Goal: Transaction & Acquisition: Purchase product/service

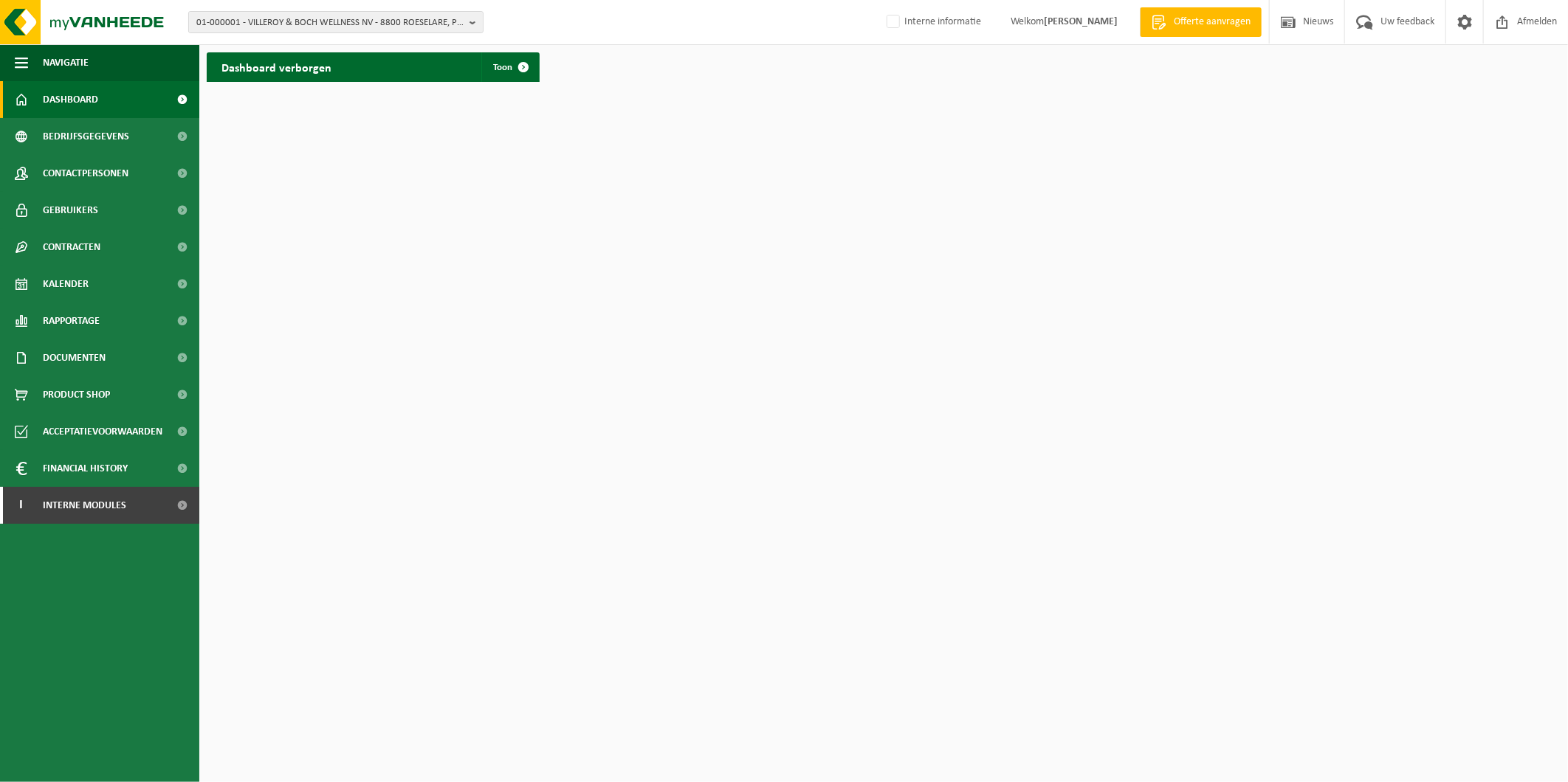
click at [275, 23] on span "01-000001 - VILLEROY & BOCH WELLNESS NV - 8800 ROESELARE, POPULIERSTRAAT 1" at bounding box center [330, 22] width 267 height 22
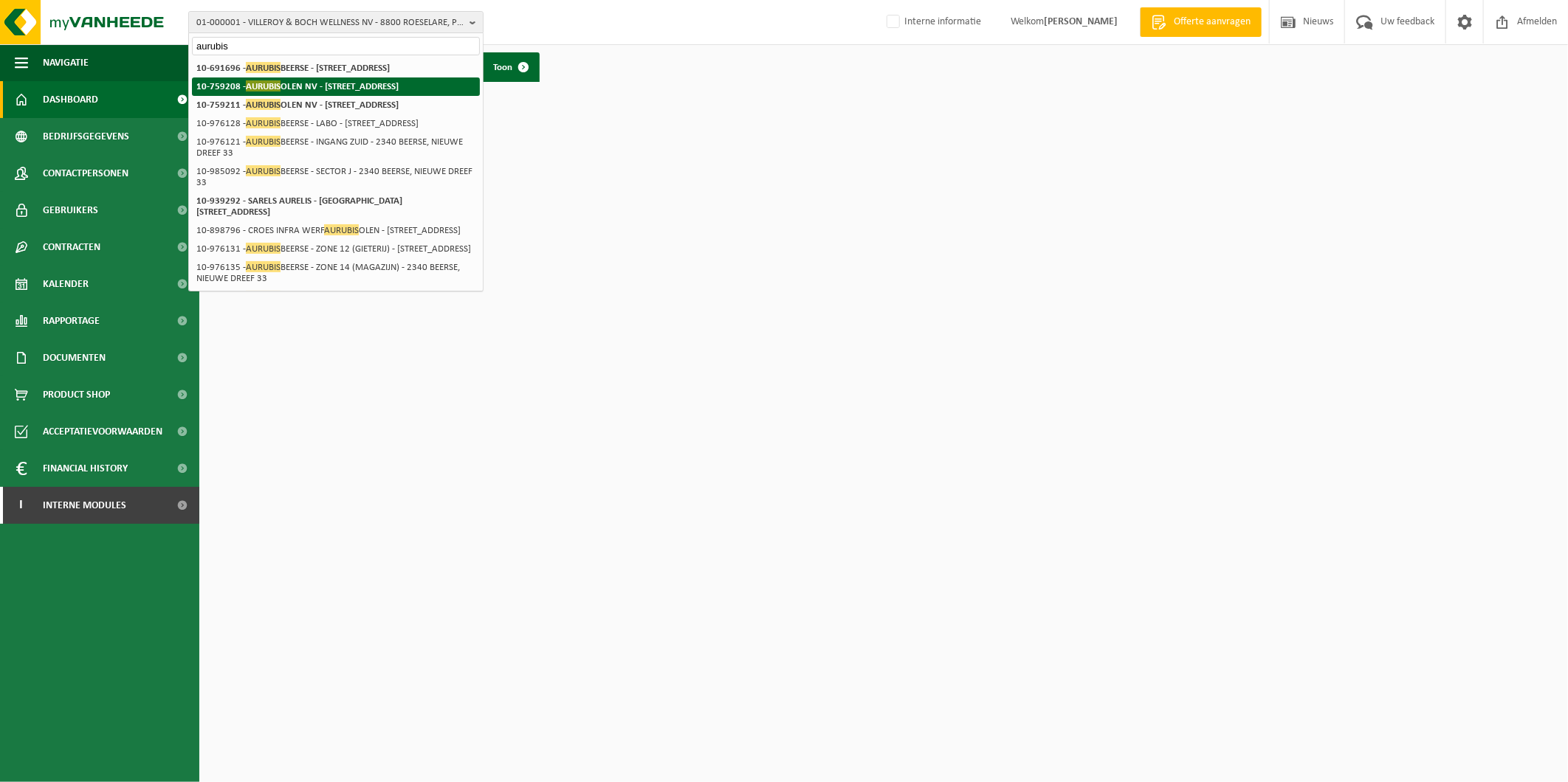
type input "aurubis"
click at [331, 95] on li "10-759208 - AURUBIS OLEN NV - 2250 OLEN, WATERTORENSTRAAT 35" at bounding box center [336, 86] width 288 height 18
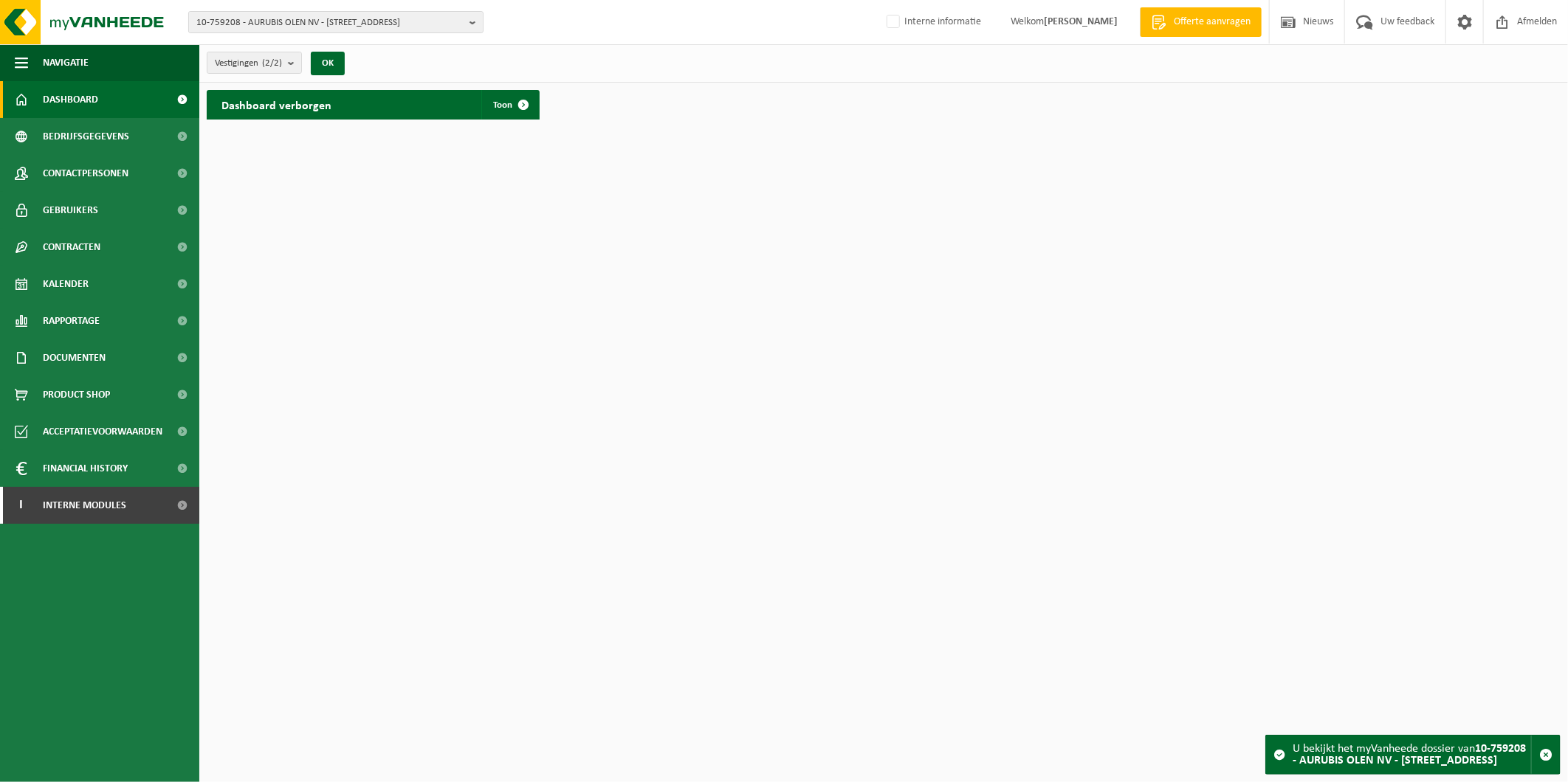
click at [70, 360] on span "Documenten" at bounding box center [75, 358] width 63 height 37
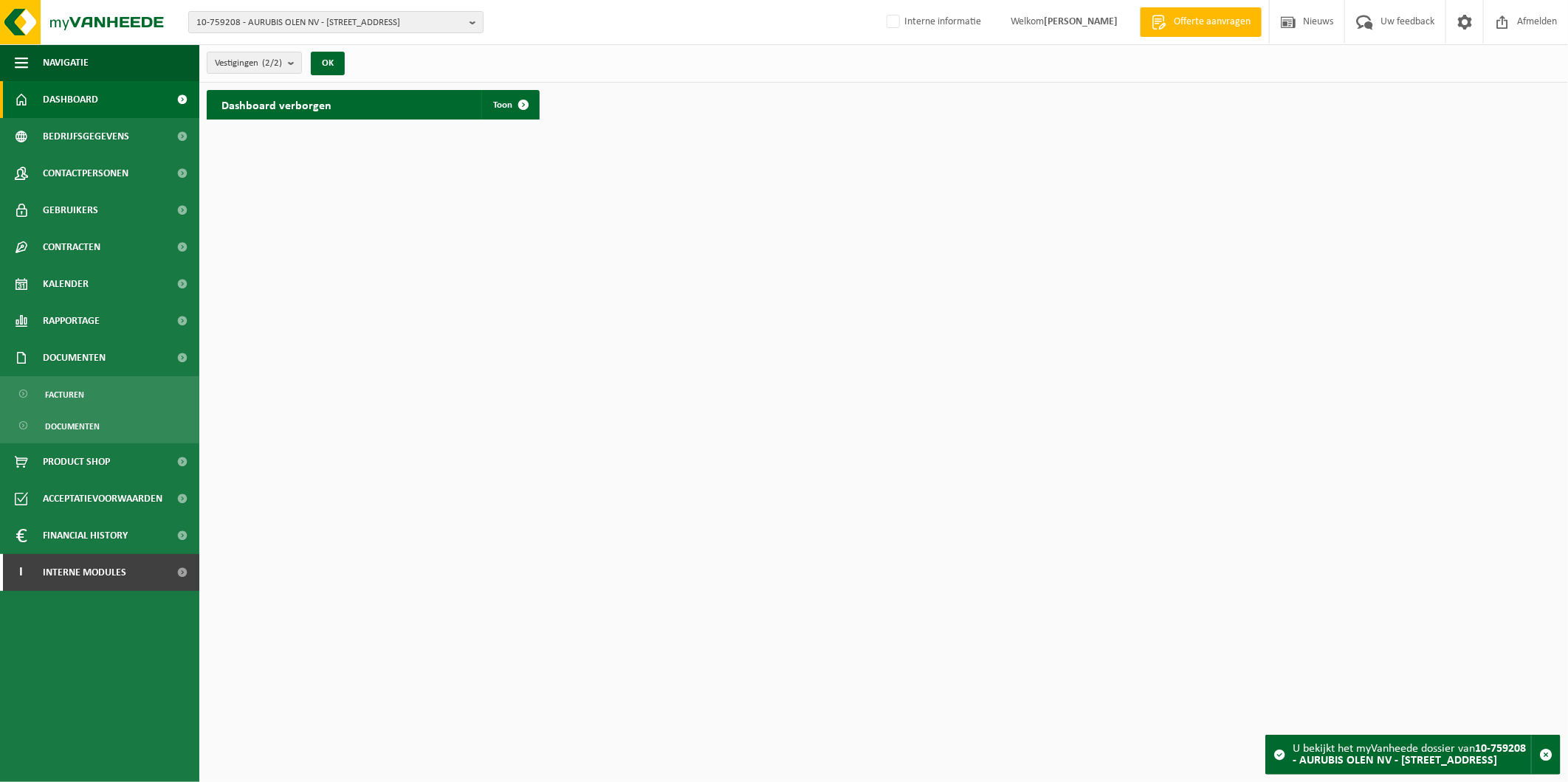
click at [64, 402] on span "Facturen" at bounding box center [64, 395] width 39 height 28
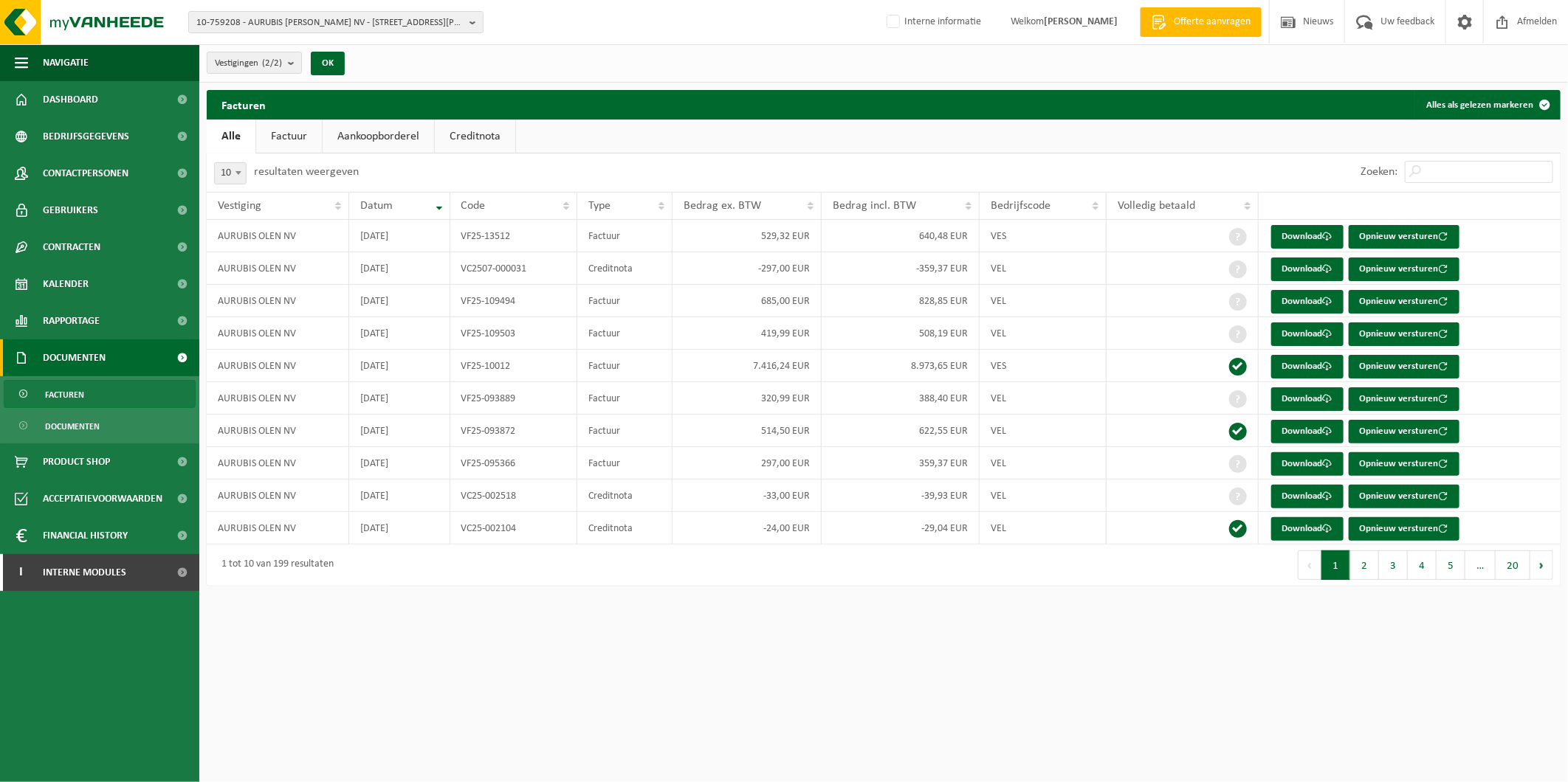
click at [282, 134] on link "Factuur" at bounding box center [288, 136] width 66 height 34
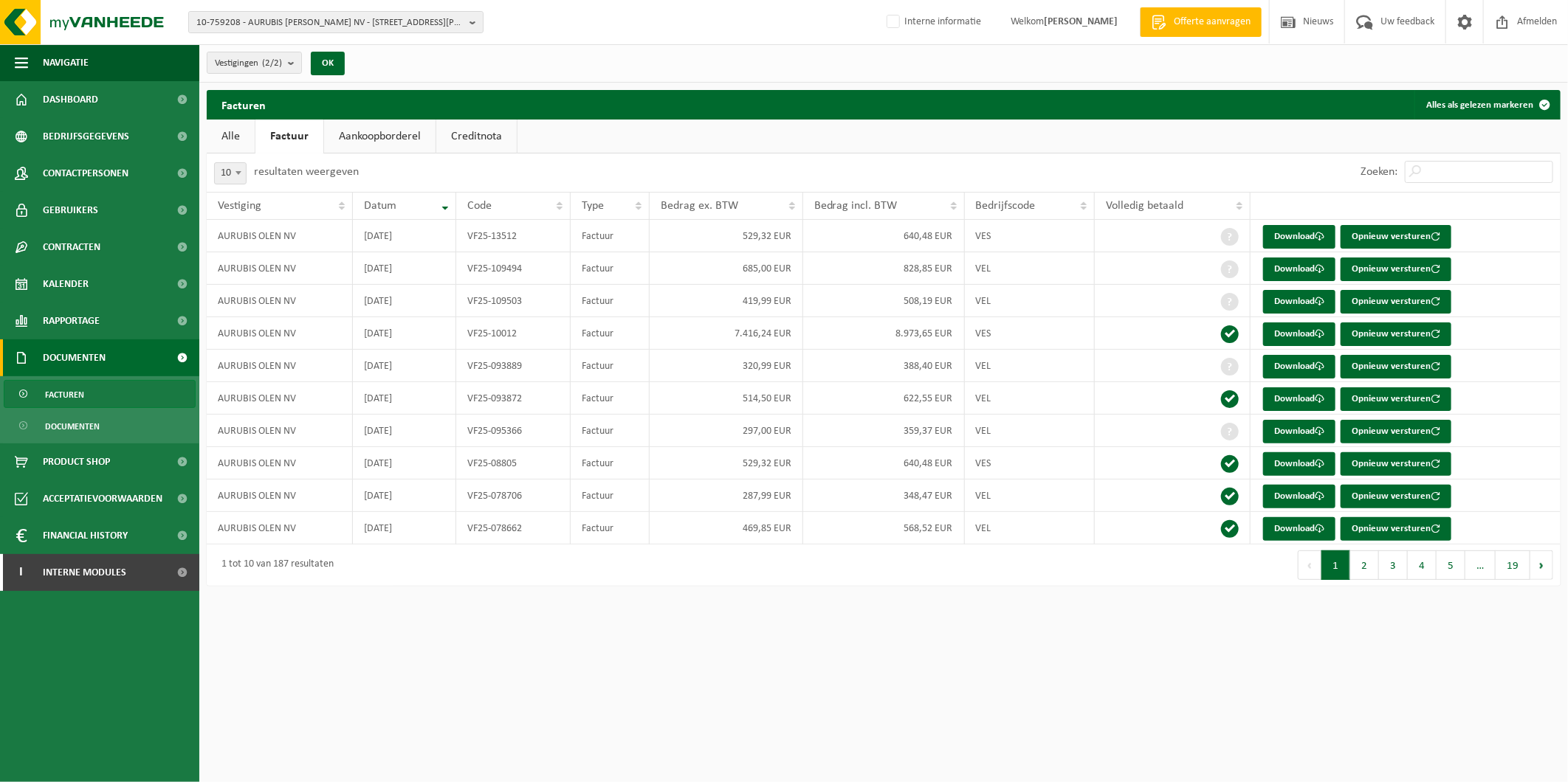
click at [1295, 264] on link "Download" at bounding box center [1299, 269] width 72 height 23
click at [1281, 235] on link "Download" at bounding box center [1299, 237] width 72 height 23
click at [1308, 335] on link "Download" at bounding box center [1299, 334] width 72 height 23
click at [1301, 467] on link "Download" at bounding box center [1299, 464] width 72 height 23
click at [333, 22] on span "10-759208 - AURUBIS OLEN NV - 2250 OLEN, WATERTORENSTRAAT 35" at bounding box center [330, 22] width 267 height 22
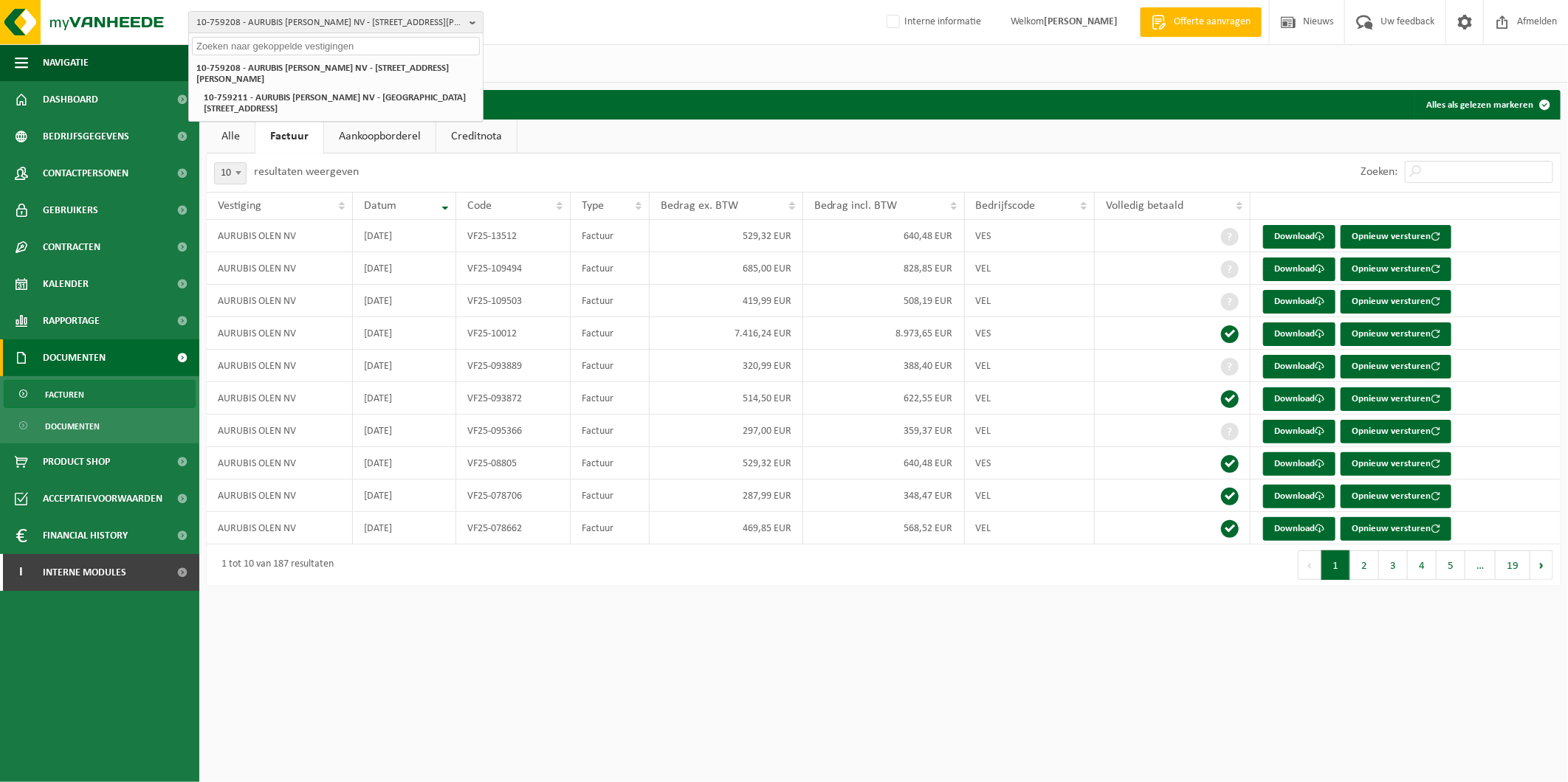
paste input "10-908392"
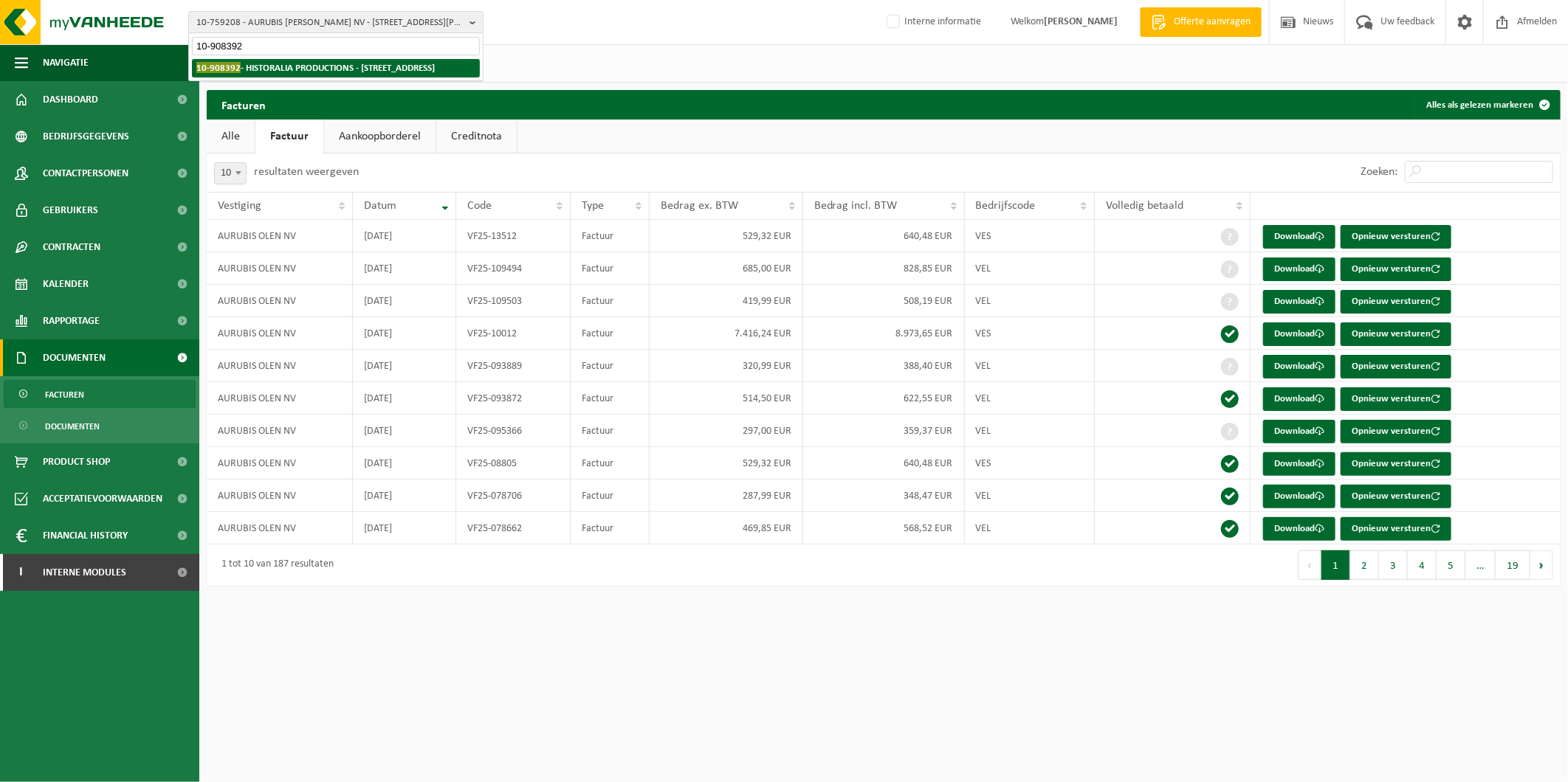
type input "10-908392"
click at [325, 77] on li "10-908392 - HISTORALIA PRODUCTIONS - 2260 WESTERLO, POLDERSTRAAT 51" at bounding box center [336, 68] width 288 height 18
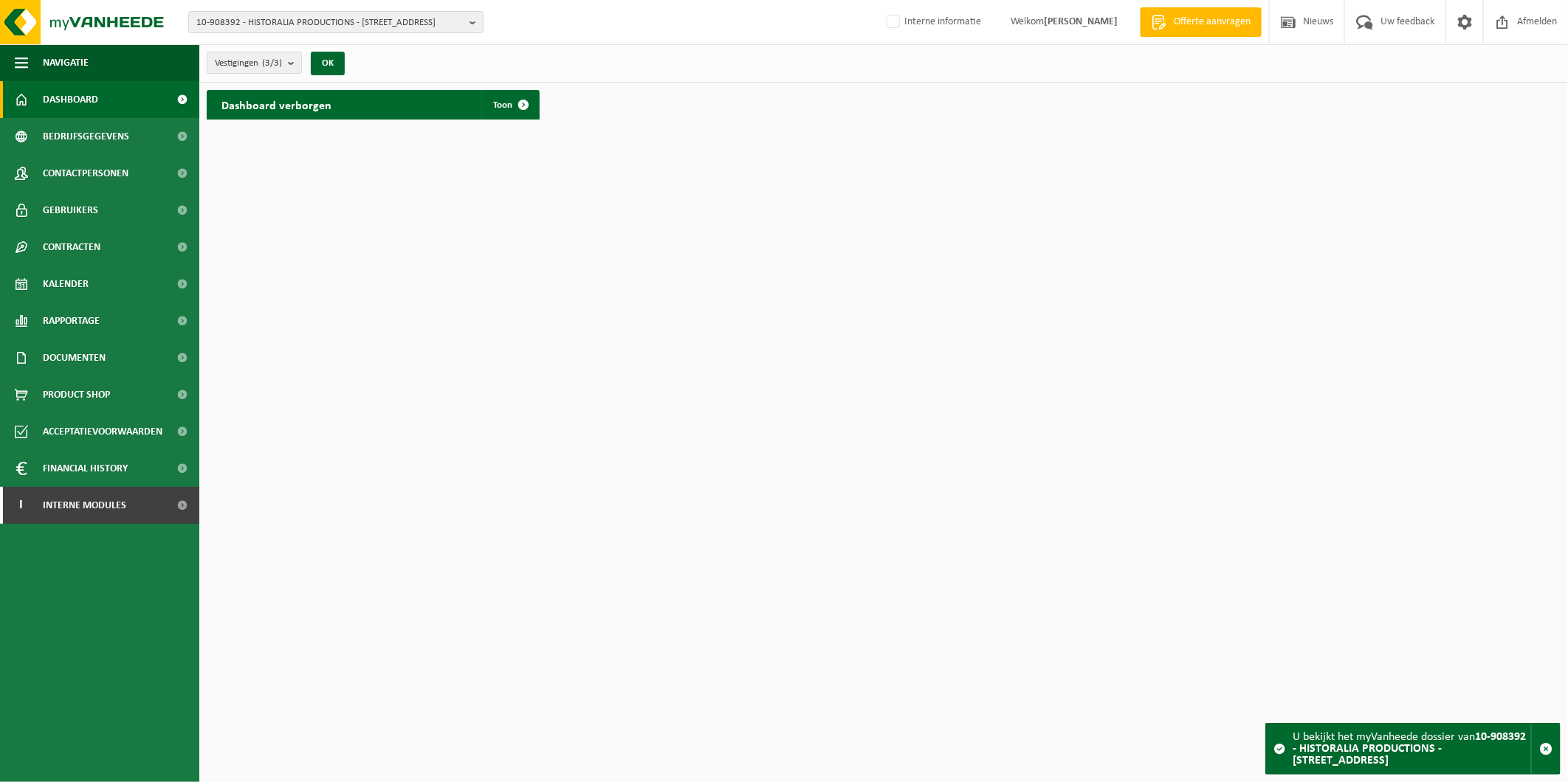
click at [279, 20] on span "10-908392 - HISTORALIA PRODUCTIONS - [STREET_ADDRESS]" at bounding box center [330, 22] width 267 height 22
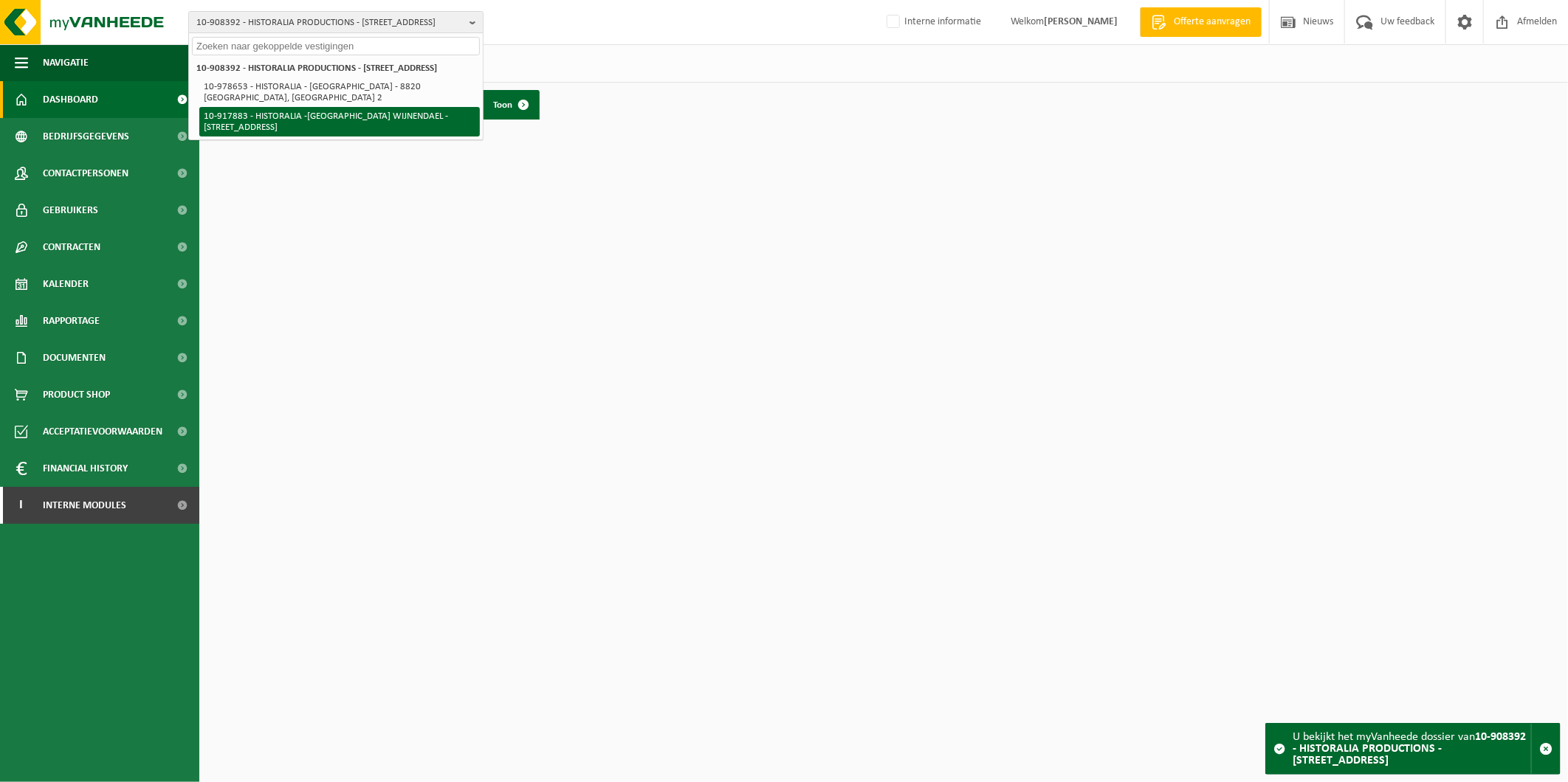
click at [255, 128] on li "10-917883 - HISTORALIA -[GEOGRAPHIC_DATA] WIJNENDAEL - [STREET_ADDRESS]" at bounding box center [340, 122] width 281 height 30
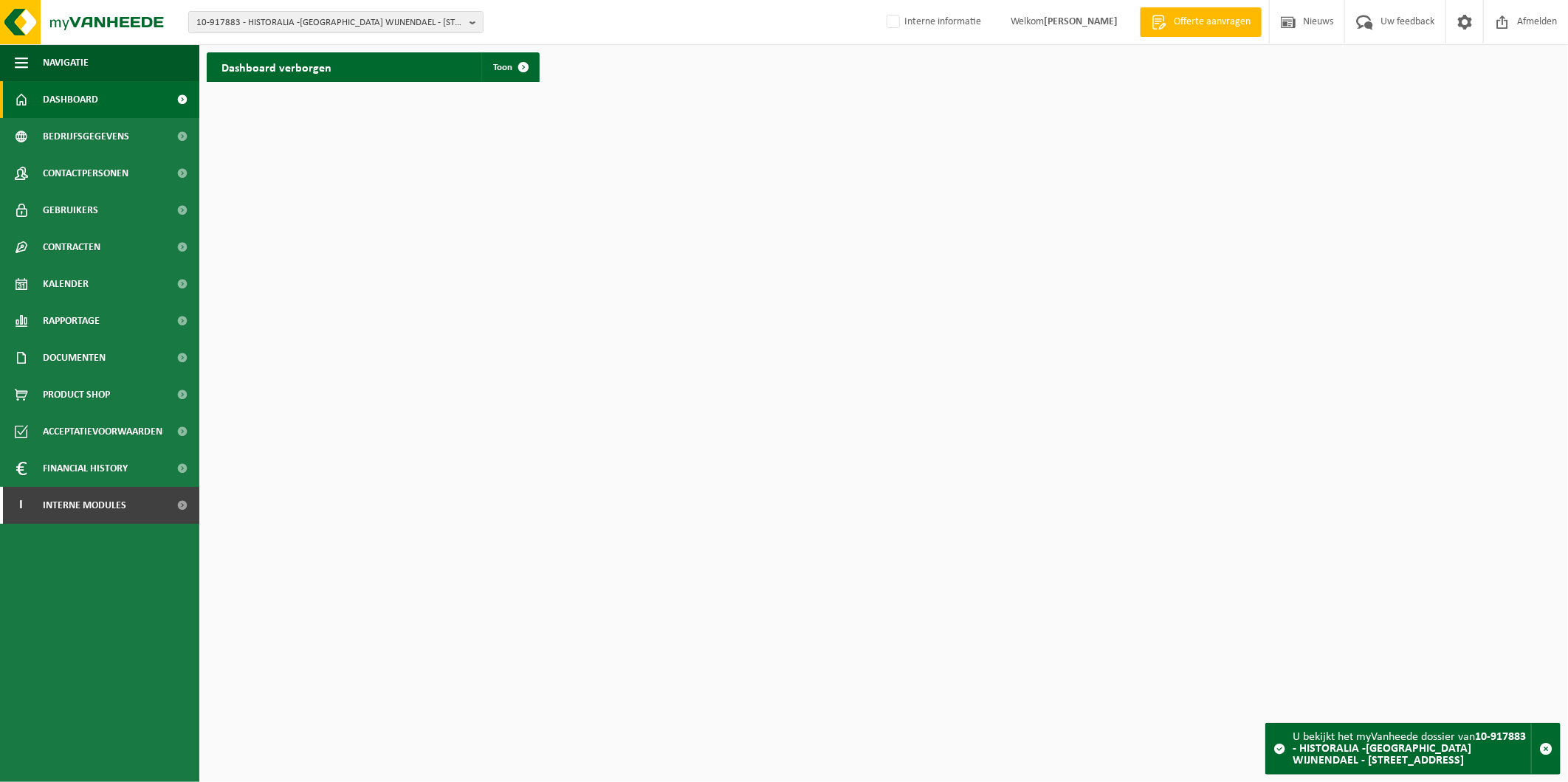
click at [71, 392] on span "Product Shop" at bounding box center [76, 394] width 67 height 37
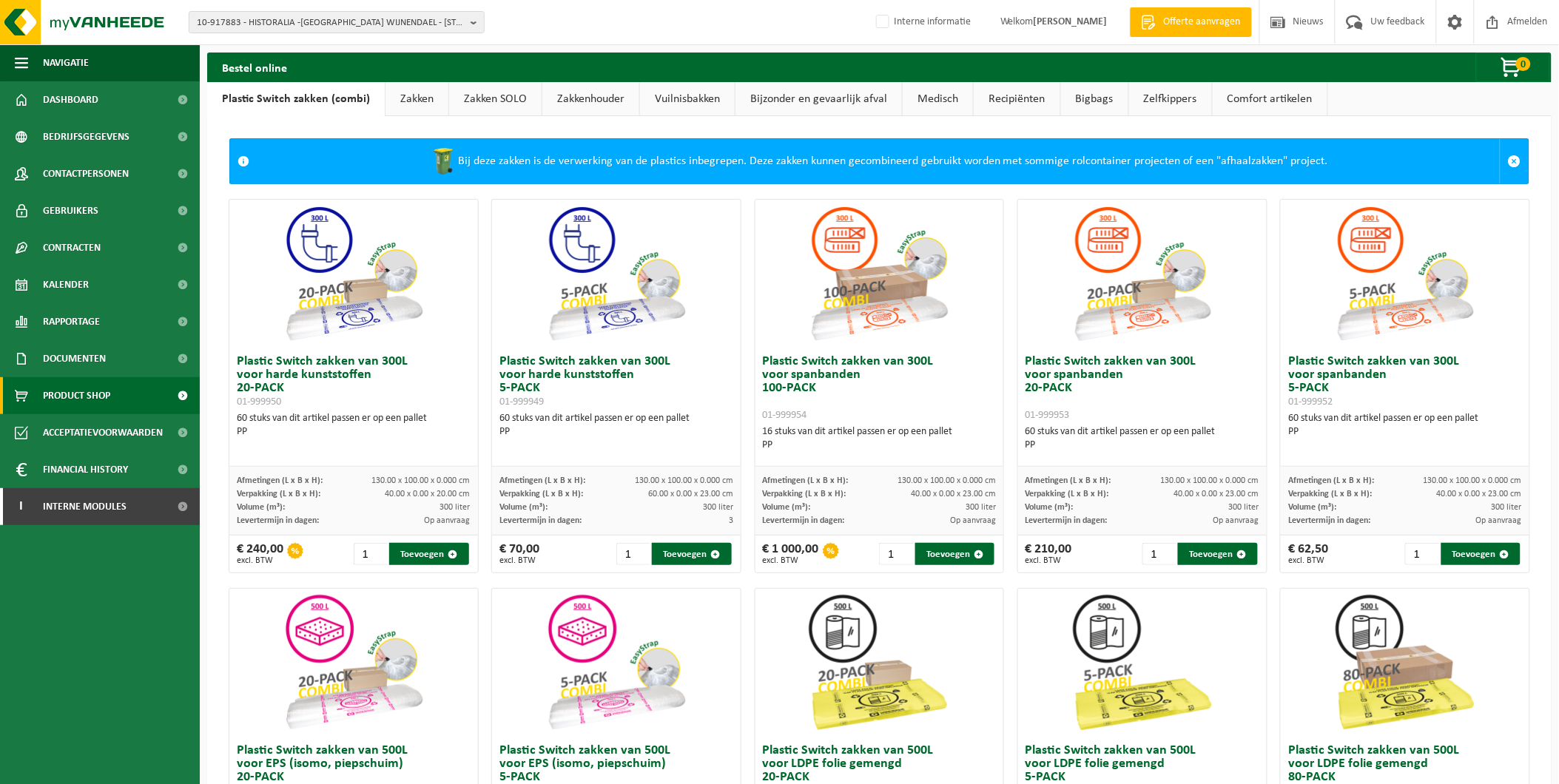
click at [412, 99] on link "Zakken" at bounding box center [417, 99] width 63 height 34
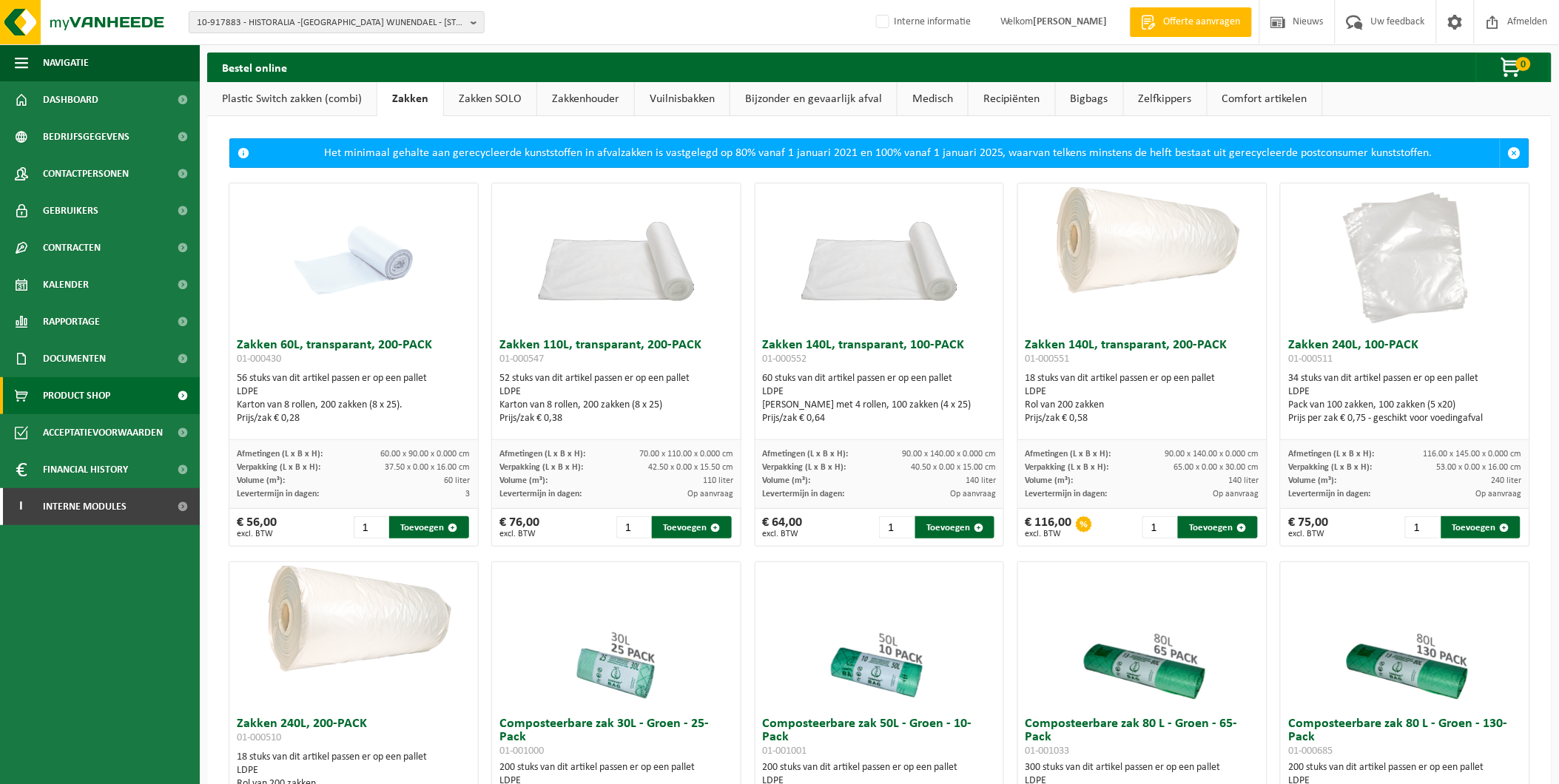
click at [951, 531] on button "Toevoegen" at bounding box center [954, 527] width 79 height 22
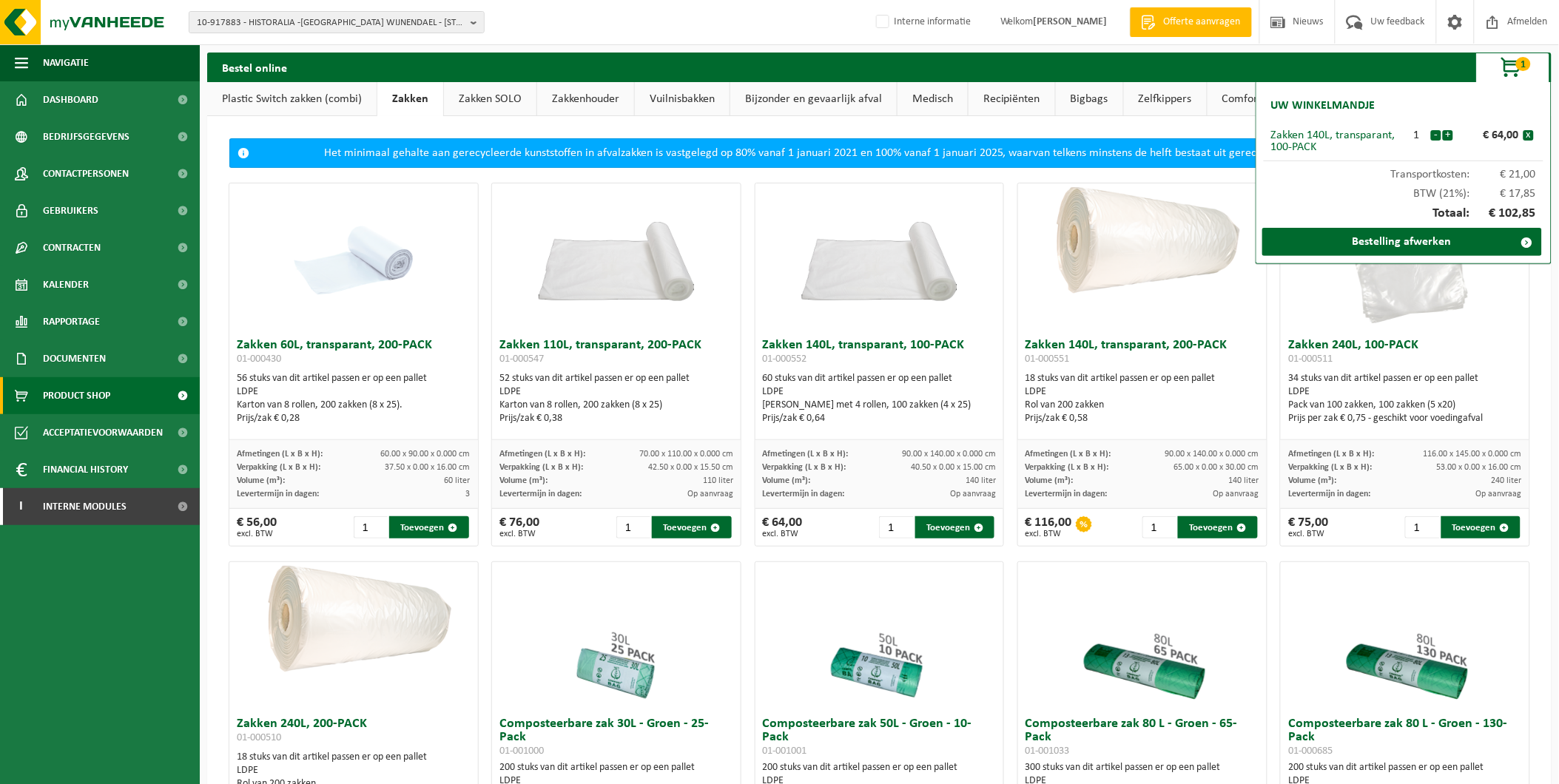
click at [1423, 246] on link "Bestelling afwerken" at bounding box center [1402, 242] width 280 height 28
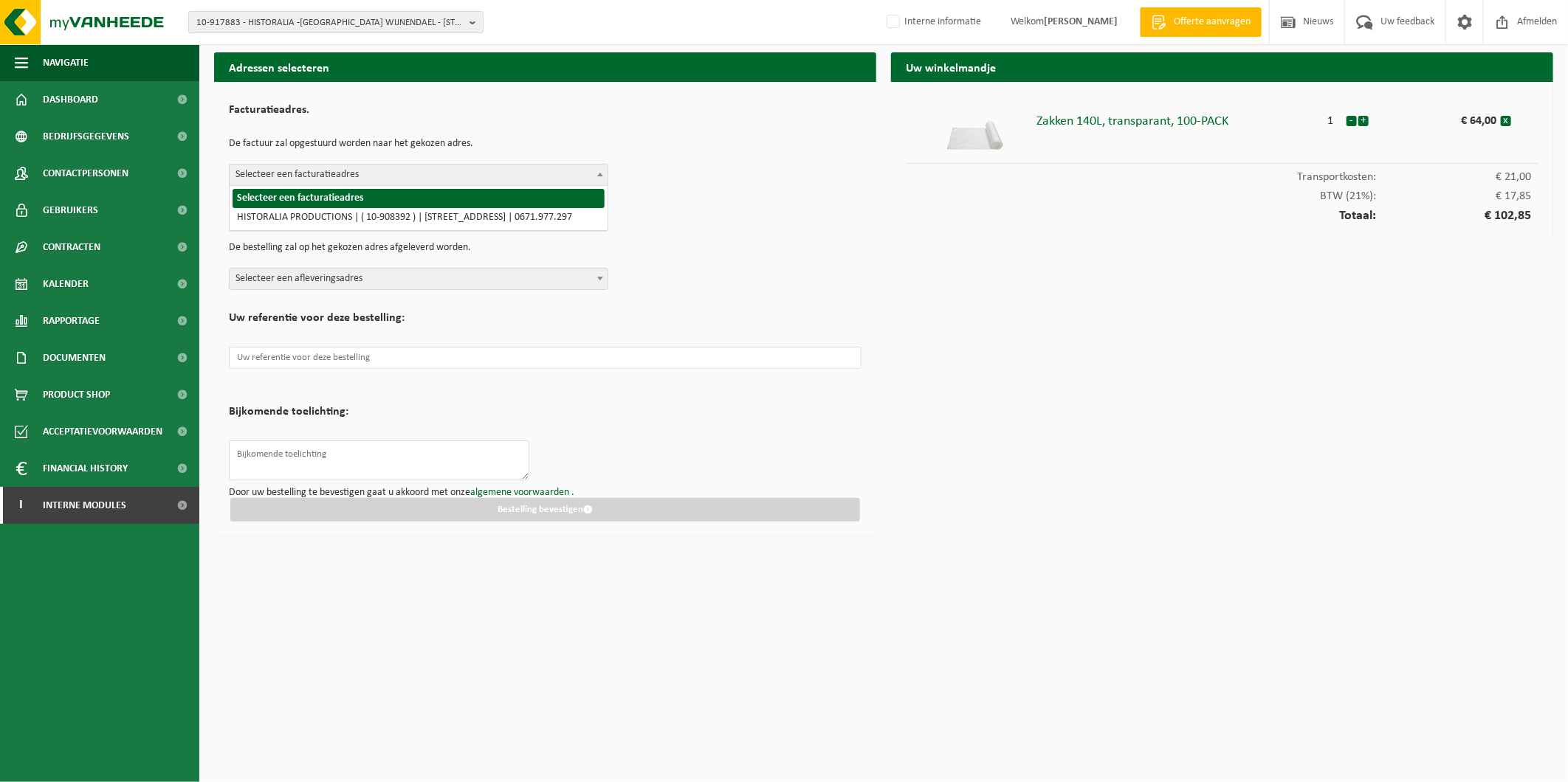
click at [371, 170] on span "Selecteer een facturatieadres" at bounding box center [418, 174] width 378 height 21
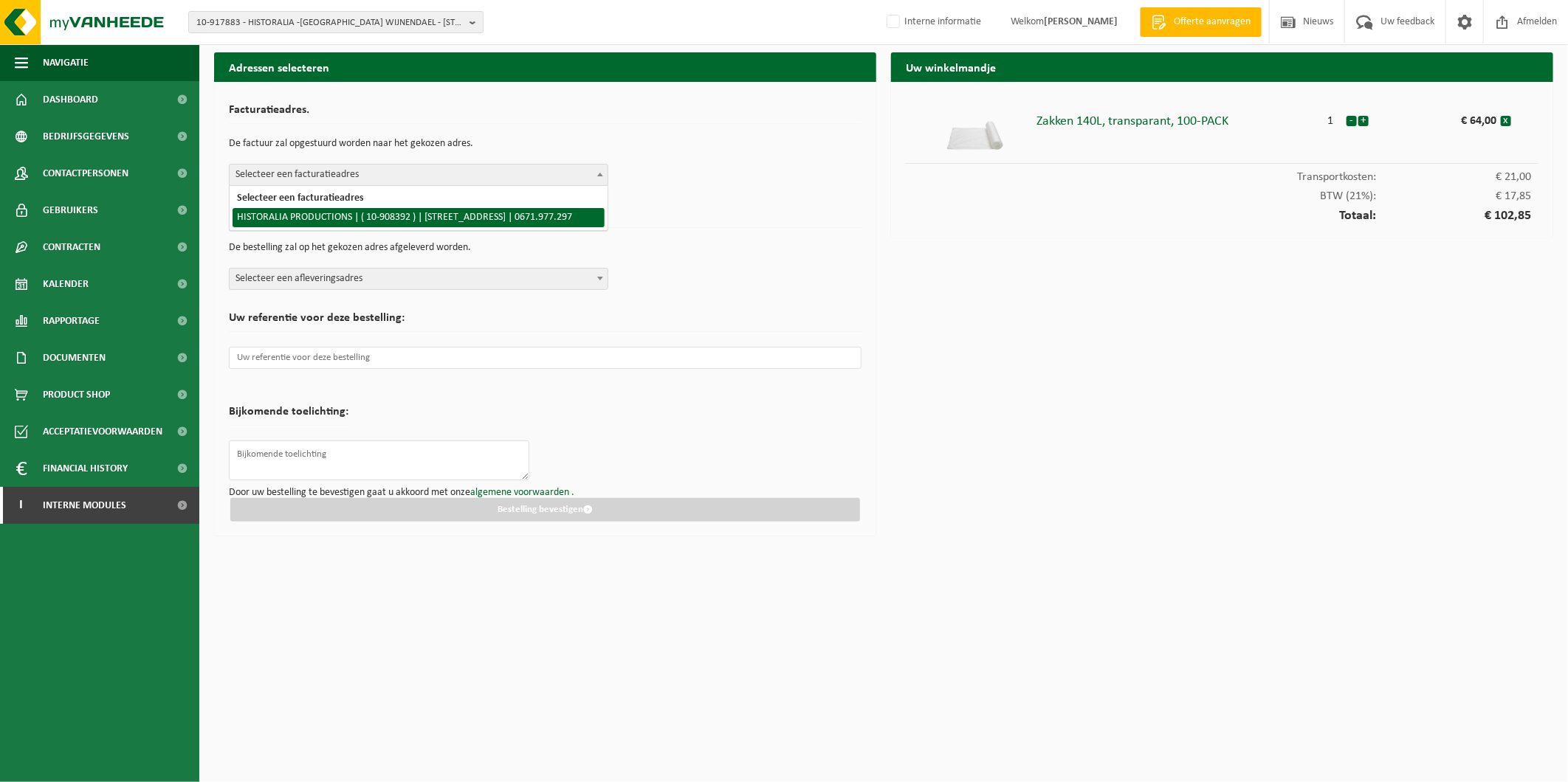
select select "129231"
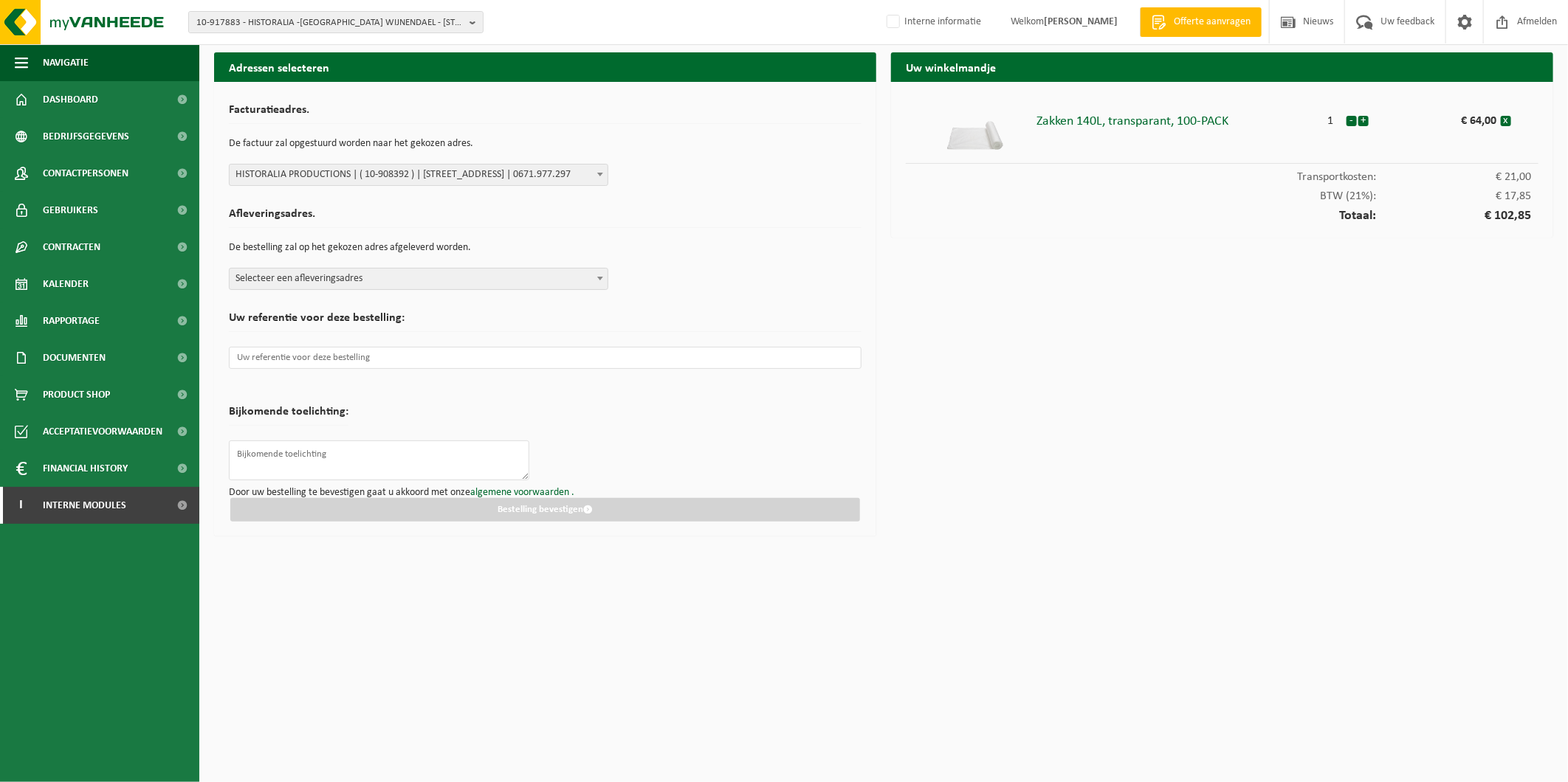
click at [348, 290] on form "Facturatieadres. De factuur zal opgestuurd worden naar het gekozen adres. Selec…" at bounding box center [546, 309] width 633 height 425
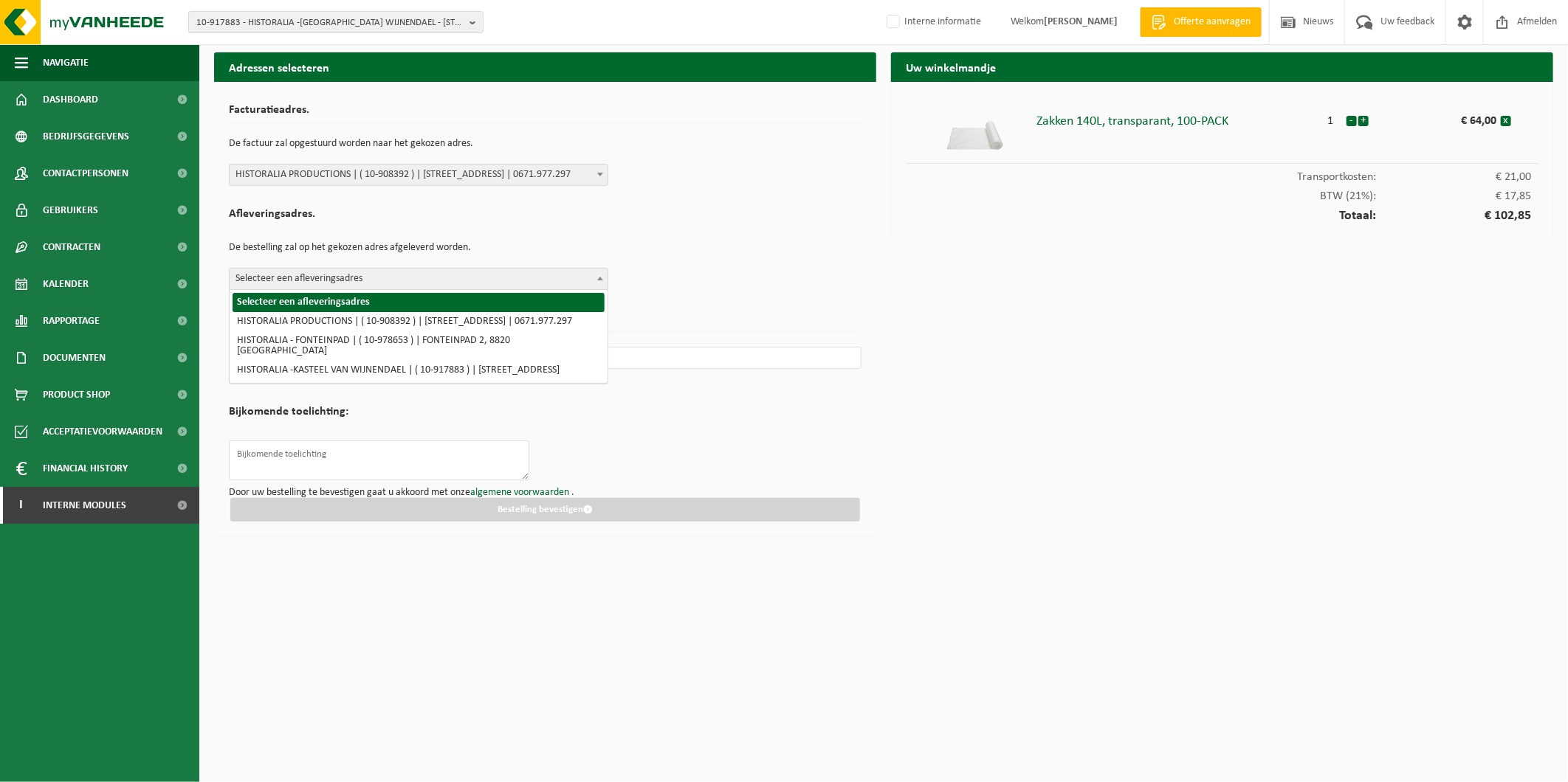
click at [348, 284] on span "Selecteer een afleveringsadres" at bounding box center [418, 278] width 378 height 21
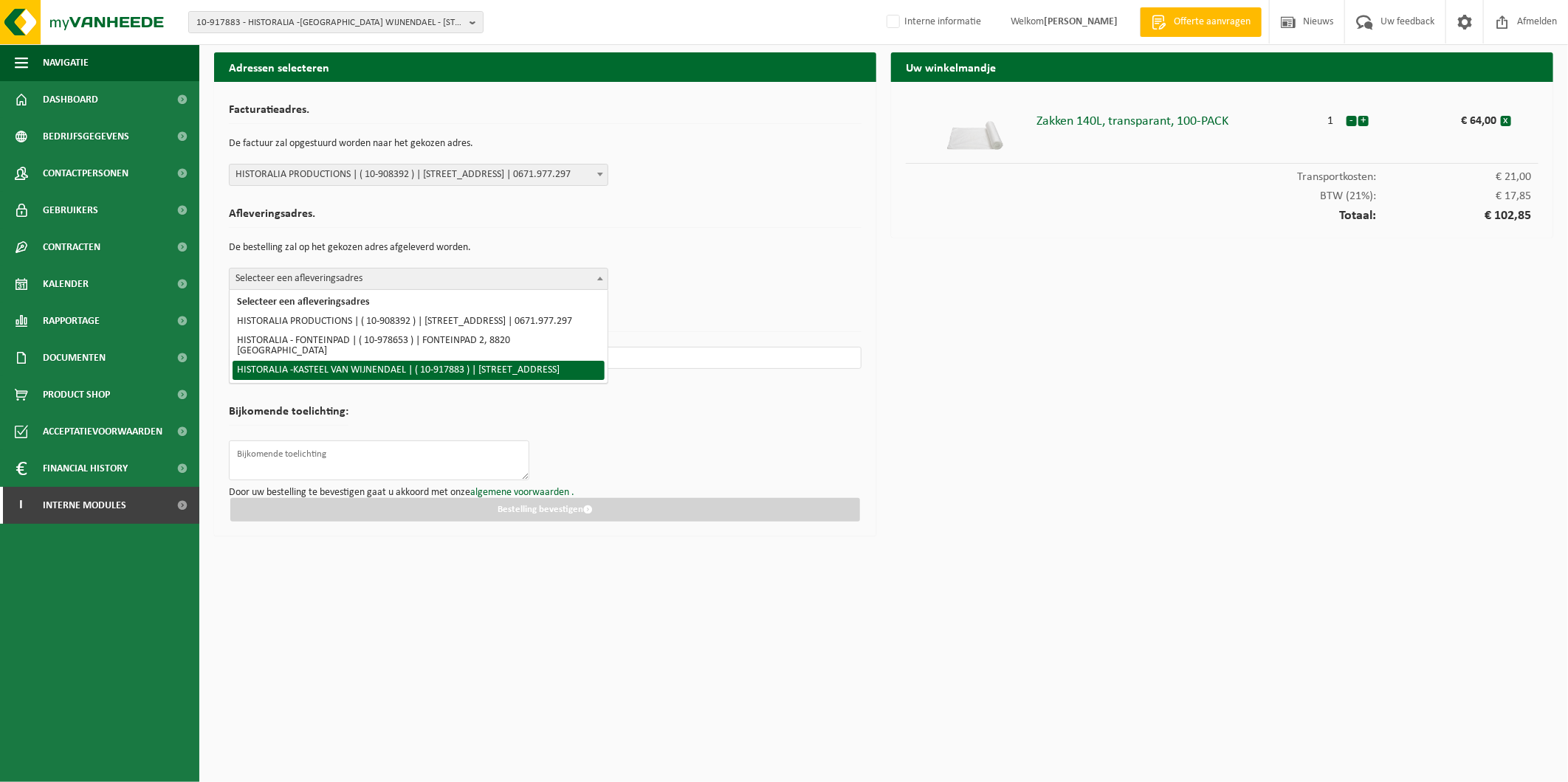
select select "129234"
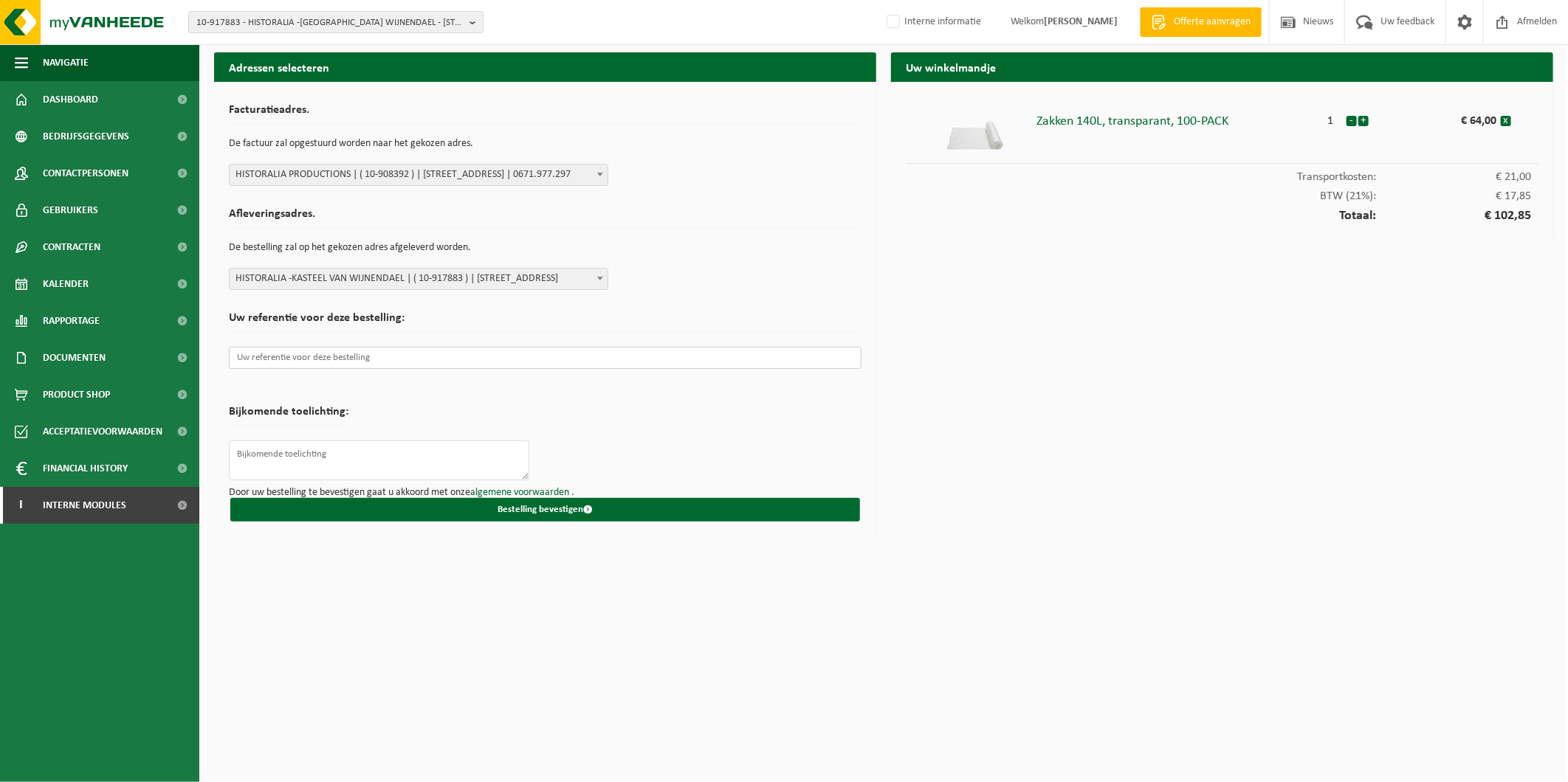
click at [319, 359] on input "text" at bounding box center [546, 358] width 633 height 22
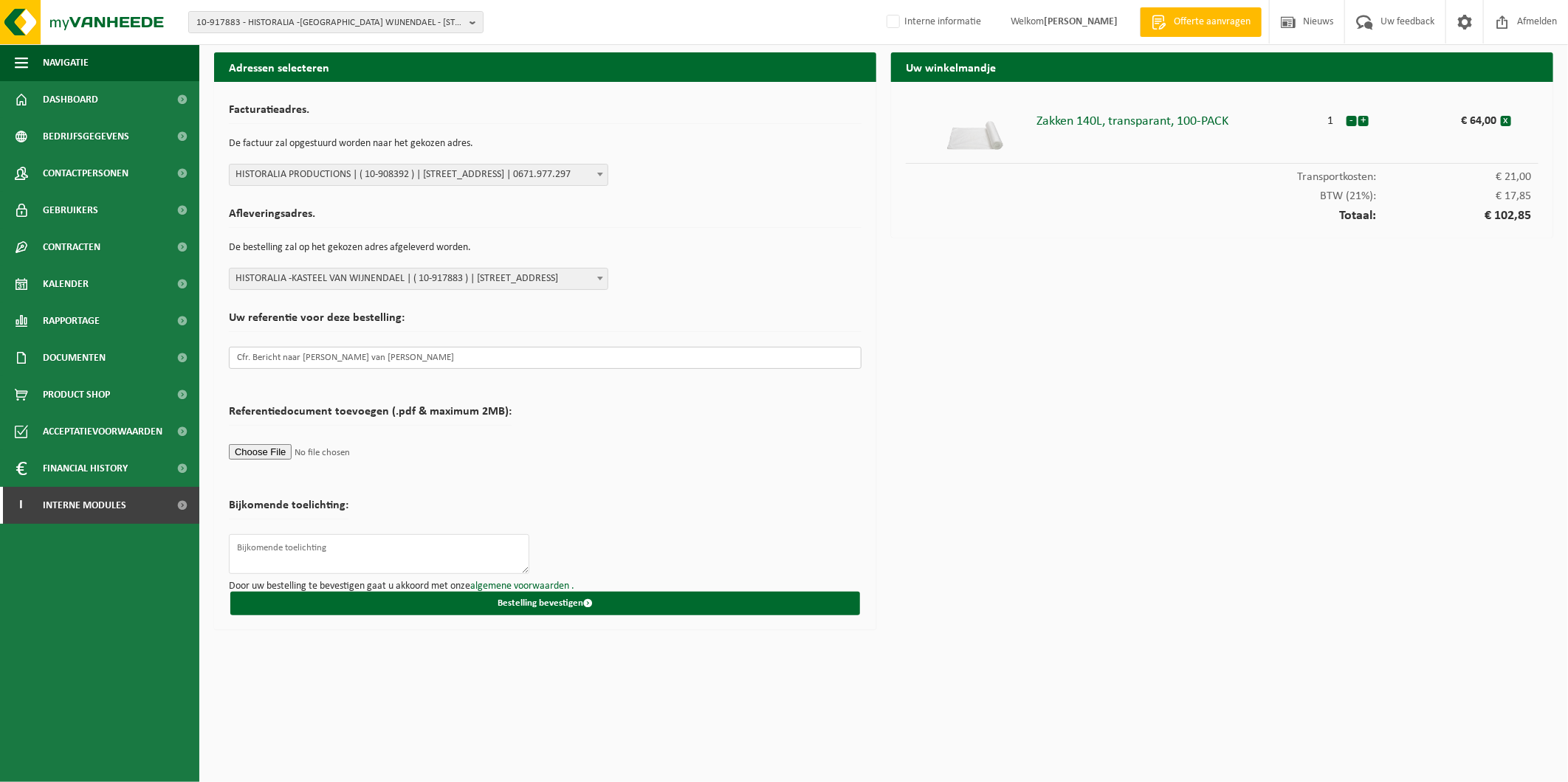
type input "Cfr. Bericht naar [PERSON_NAME] van [PERSON_NAME]"
drag, startPoint x: 485, startPoint y: 351, endPoint x: 209, endPoint y: 350, distance: 276.0
click at [209, 350] on div "Adressen selecteren Facturatieadres. De factuur zal opgestuurd worden naar het …" at bounding box center [545, 345] width 677 height 585
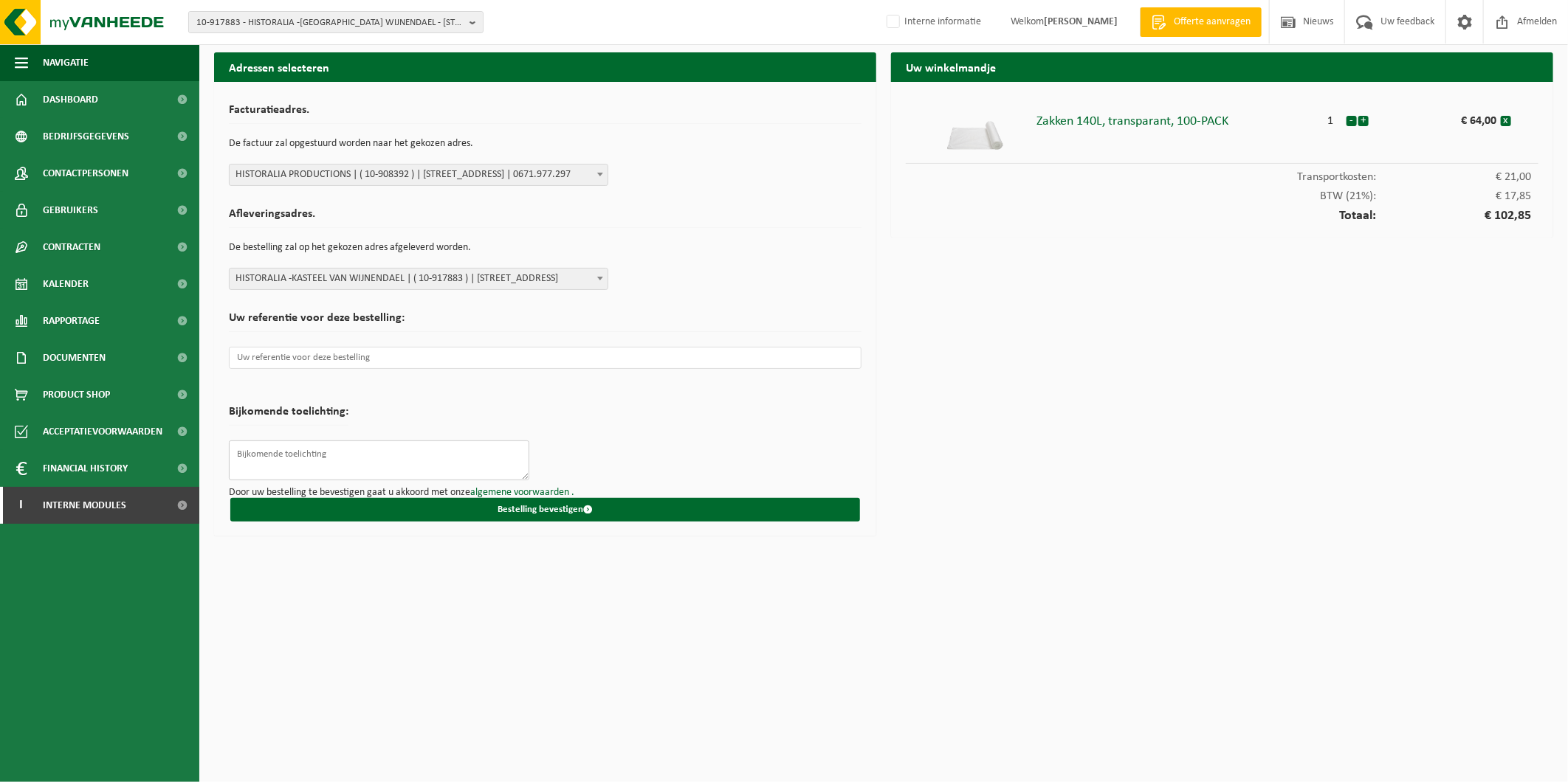
click at [251, 448] on textarea at bounding box center [380, 461] width 301 height 40
paste textarea "Cfr. Bericht naar [PERSON_NAME] van [PERSON_NAME]"
type textarea "Cfr. Bericht naar [PERSON_NAME] van [PERSON_NAME]"
click at [293, 363] on input "text" at bounding box center [546, 358] width 633 height 22
paste input "TL-VEL-097088"
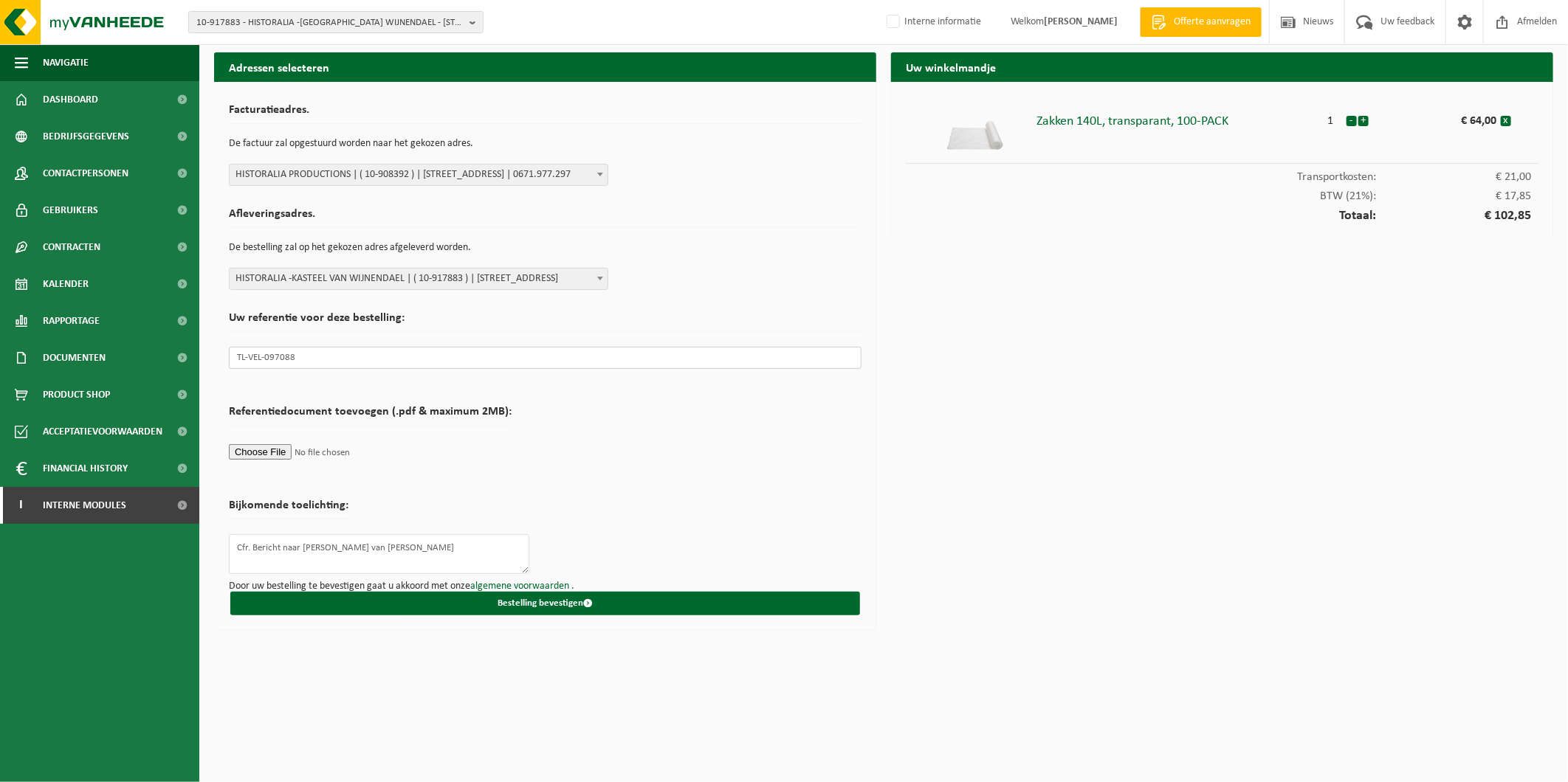
type input "TL-VEL-097088"
click at [453, 545] on textarea "Cfr. Bericht naar Justine Vanheede van Lore Cortvriendt" at bounding box center [380, 554] width 301 height 40
type textarea "Cfr. Bericht naar Justine Vanheede van Lore Cortvriendt op 03/09"
click at [521, 604] on button "Bestelling bevestigen" at bounding box center [545, 604] width 630 height 23
